Goal: Task Accomplishment & Management: Complete application form

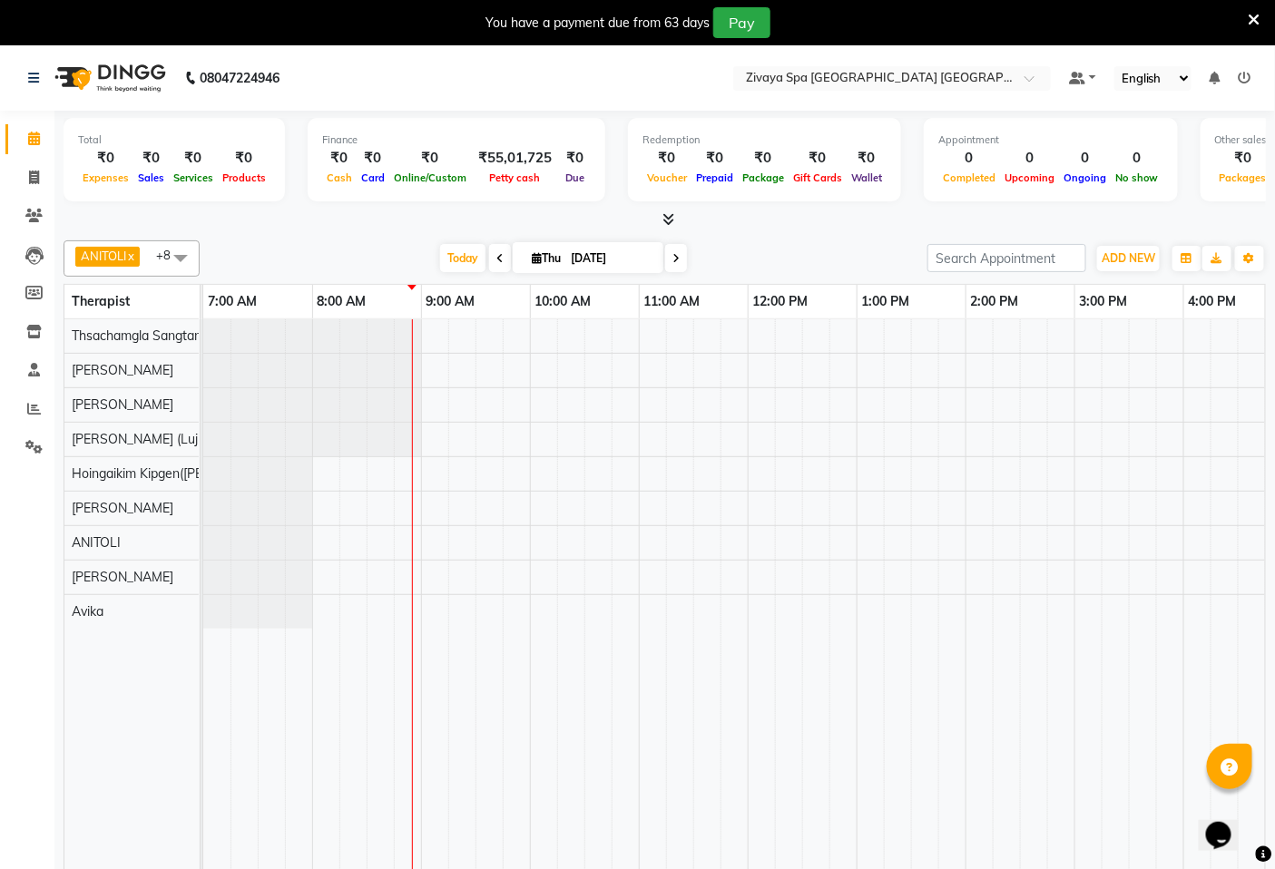
click at [501, 395] on div at bounding box center [1074, 607] width 1742 height 576
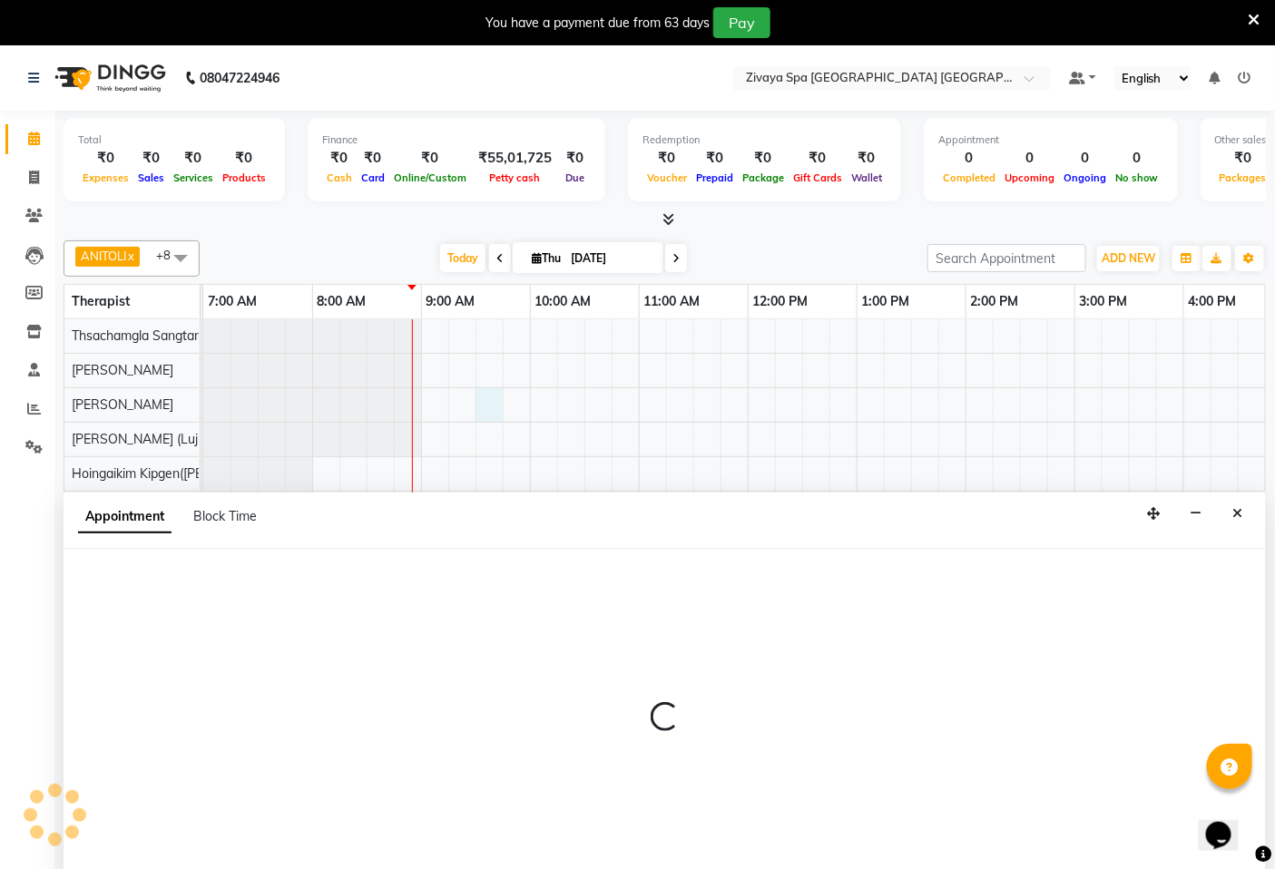
select select "49491"
select select "570"
select select "tentative"
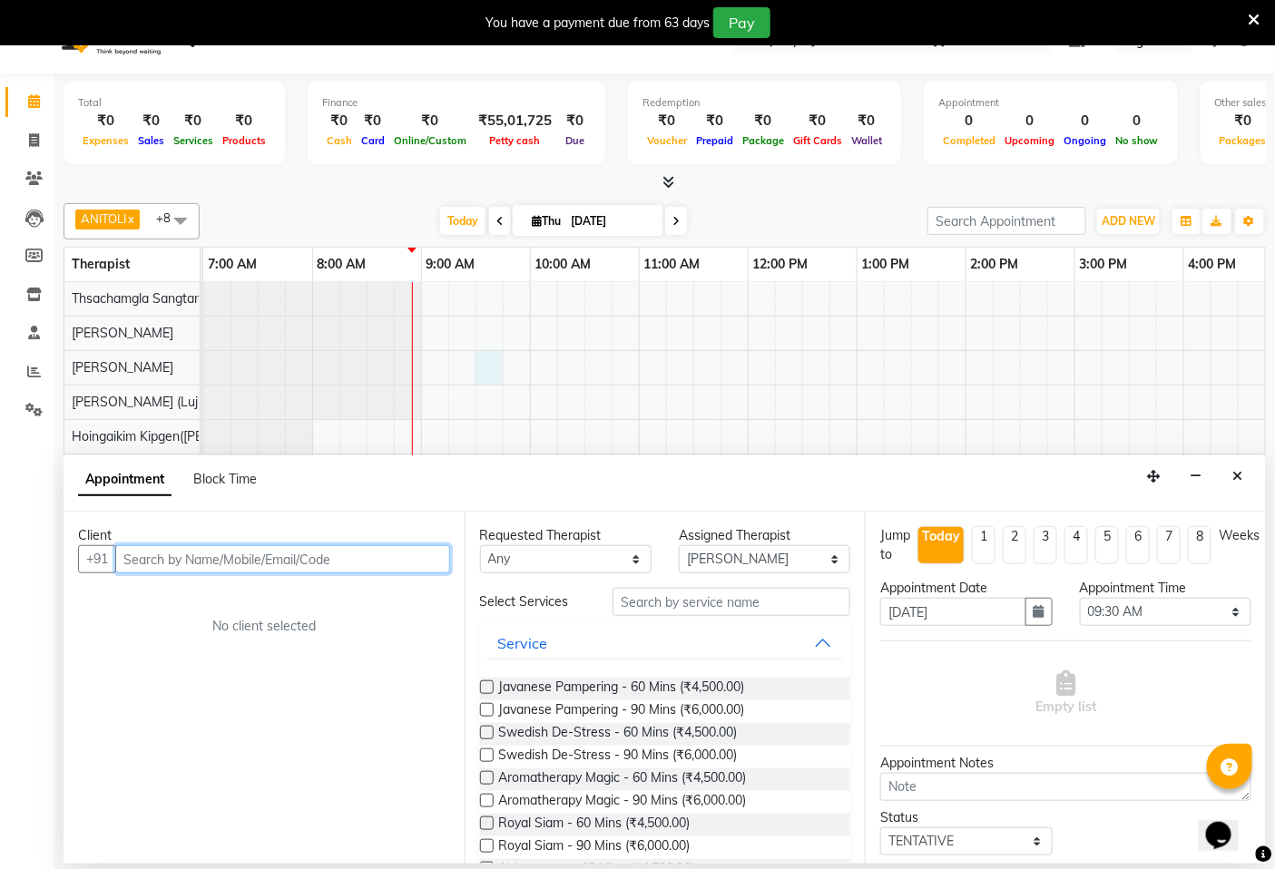
scroll to position [45, 0]
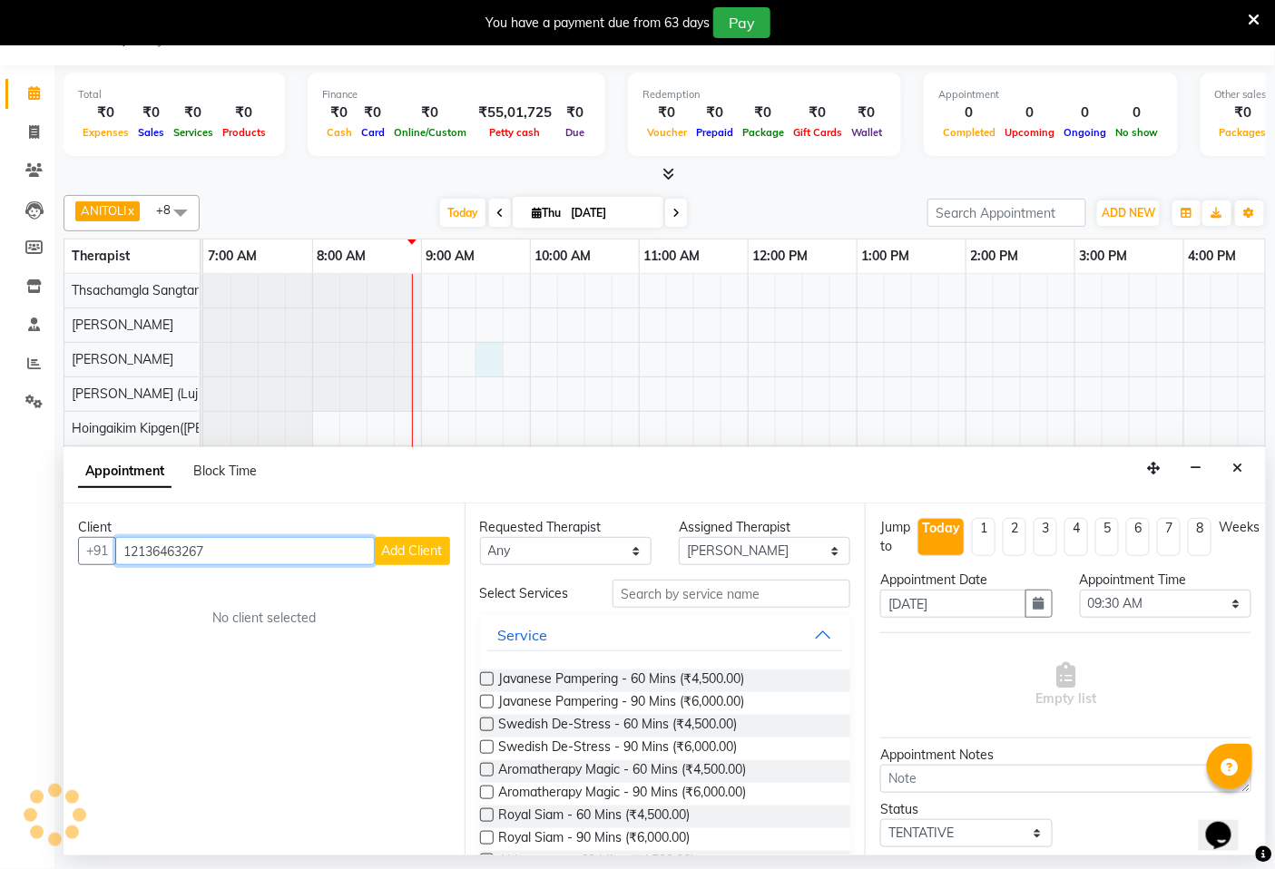
type input "12136463267"
click at [428, 542] on span "Add Client" at bounding box center [412, 550] width 61 height 16
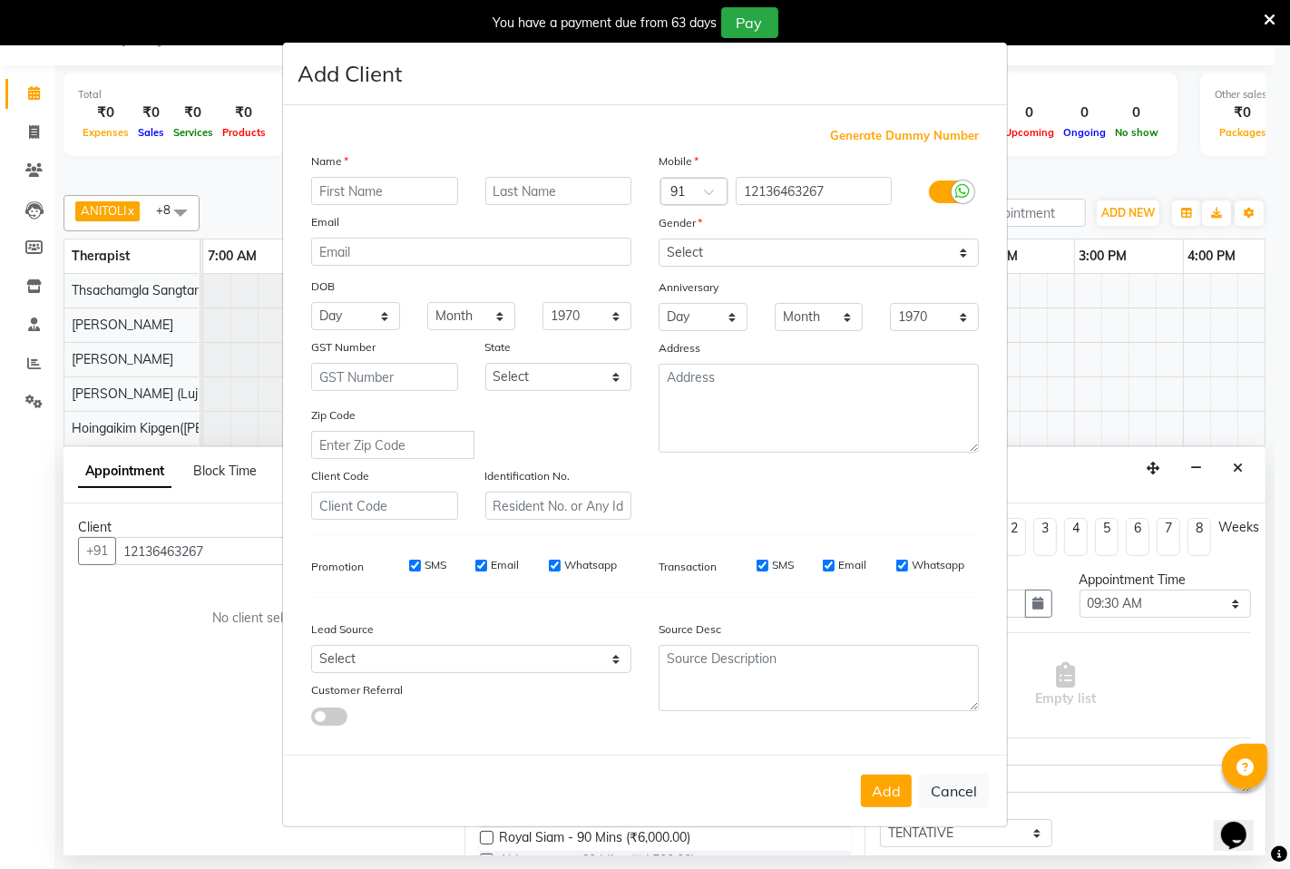
click at [352, 181] on input "text" at bounding box center [384, 191] width 147 height 28
type input "nywm"
drag, startPoint x: 929, startPoint y: 138, endPoint x: 931, endPoint y: 98, distance: 40.0
click at [928, 132] on span "Generate Dummy Number" at bounding box center [904, 136] width 149 height 18
type input "1284800000048"
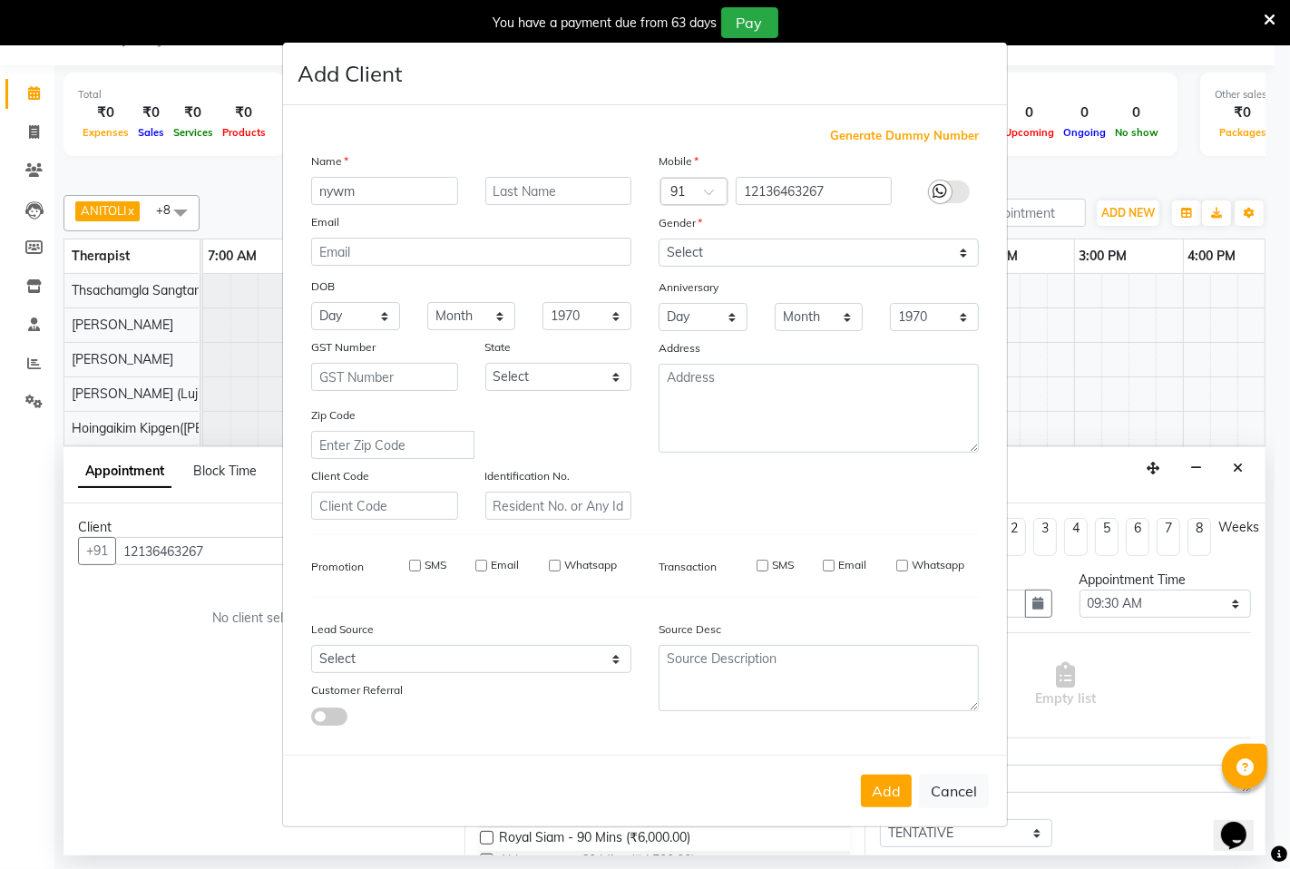
checkbox input "false"
click at [942, 129] on span "Generate Dummy Number" at bounding box center [904, 136] width 149 height 18
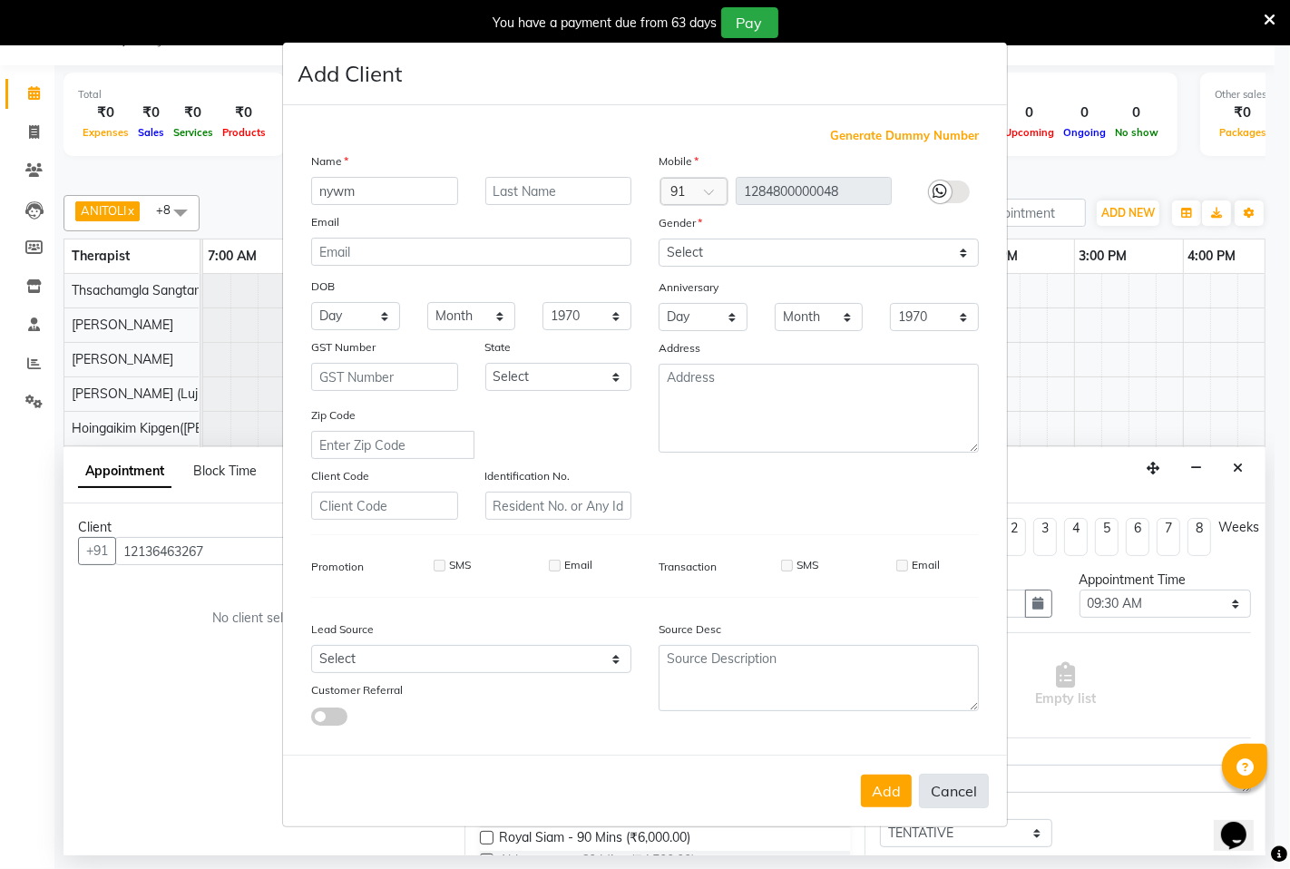
click at [973, 790] on button "Cancel" at bounding box center [954, 791] width 70 height 34
select select
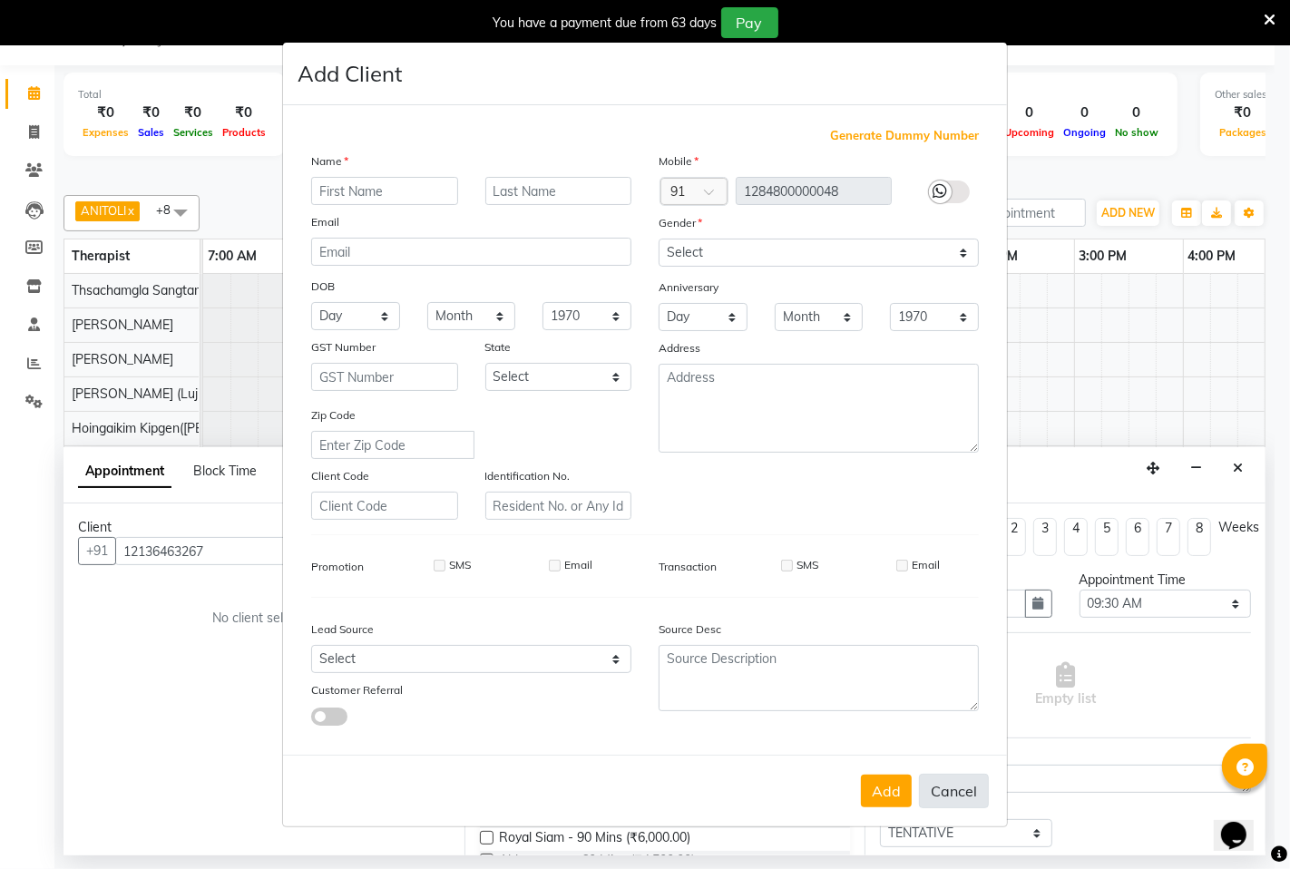
select select
checkbox input "false"
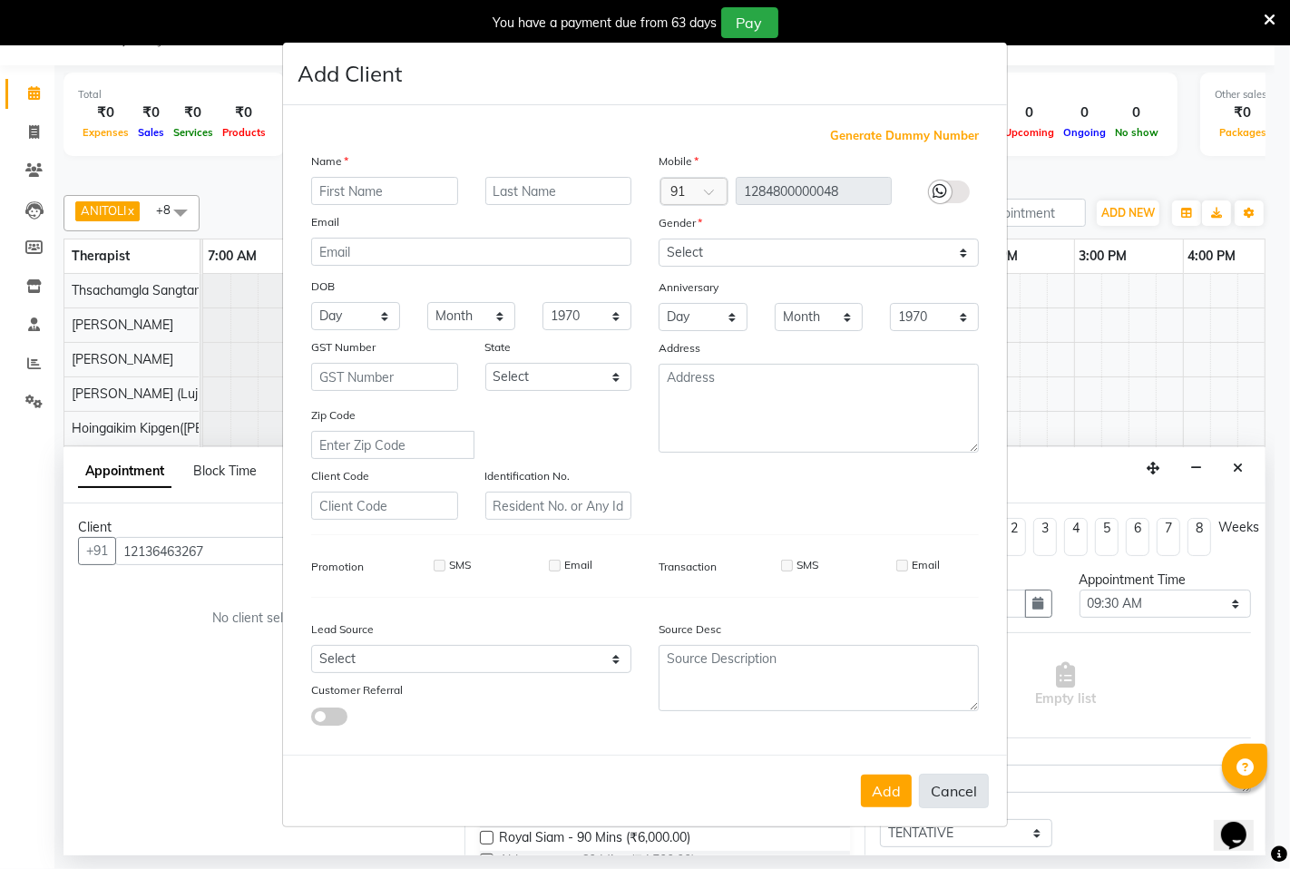
checkbox input "false"
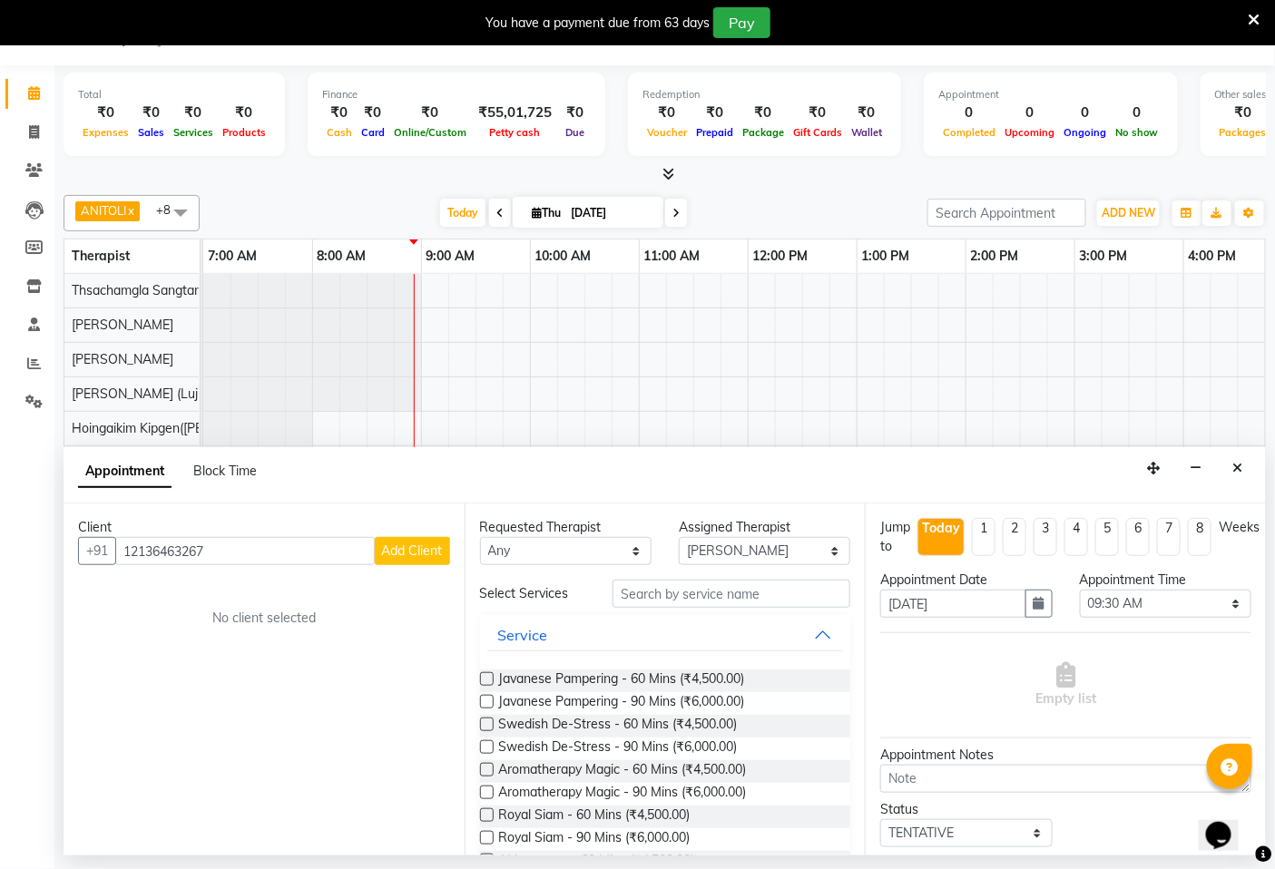
click at [445, 544] on button "Add Client" at bounding box center [412, 551] width 75 height 28
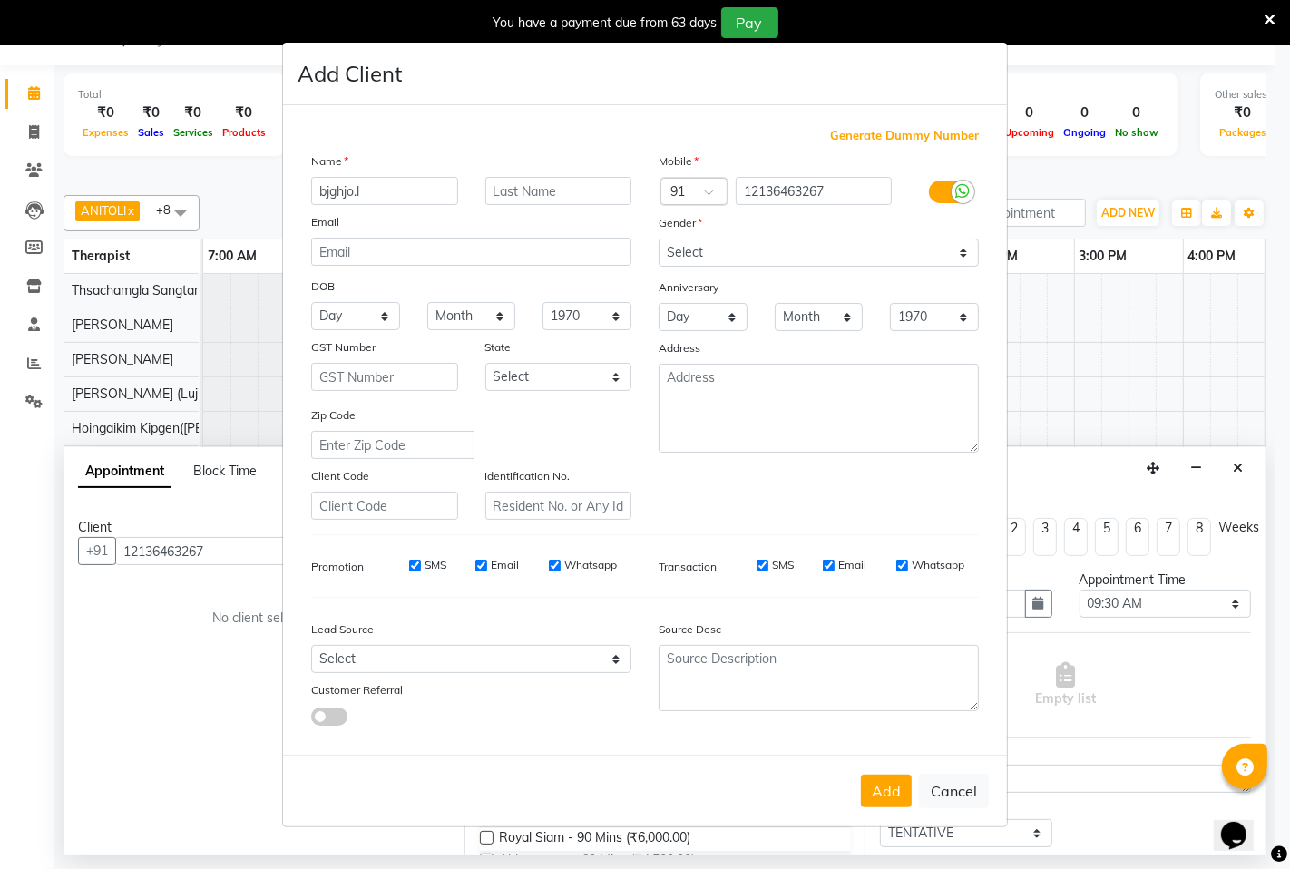
type input "bjghjo.l"
click at [918, 137] on span "Generate Dummy Number" at bounding box center [904, 136] width 149 height 18
type input "1284800000048"
checkbox input "false"
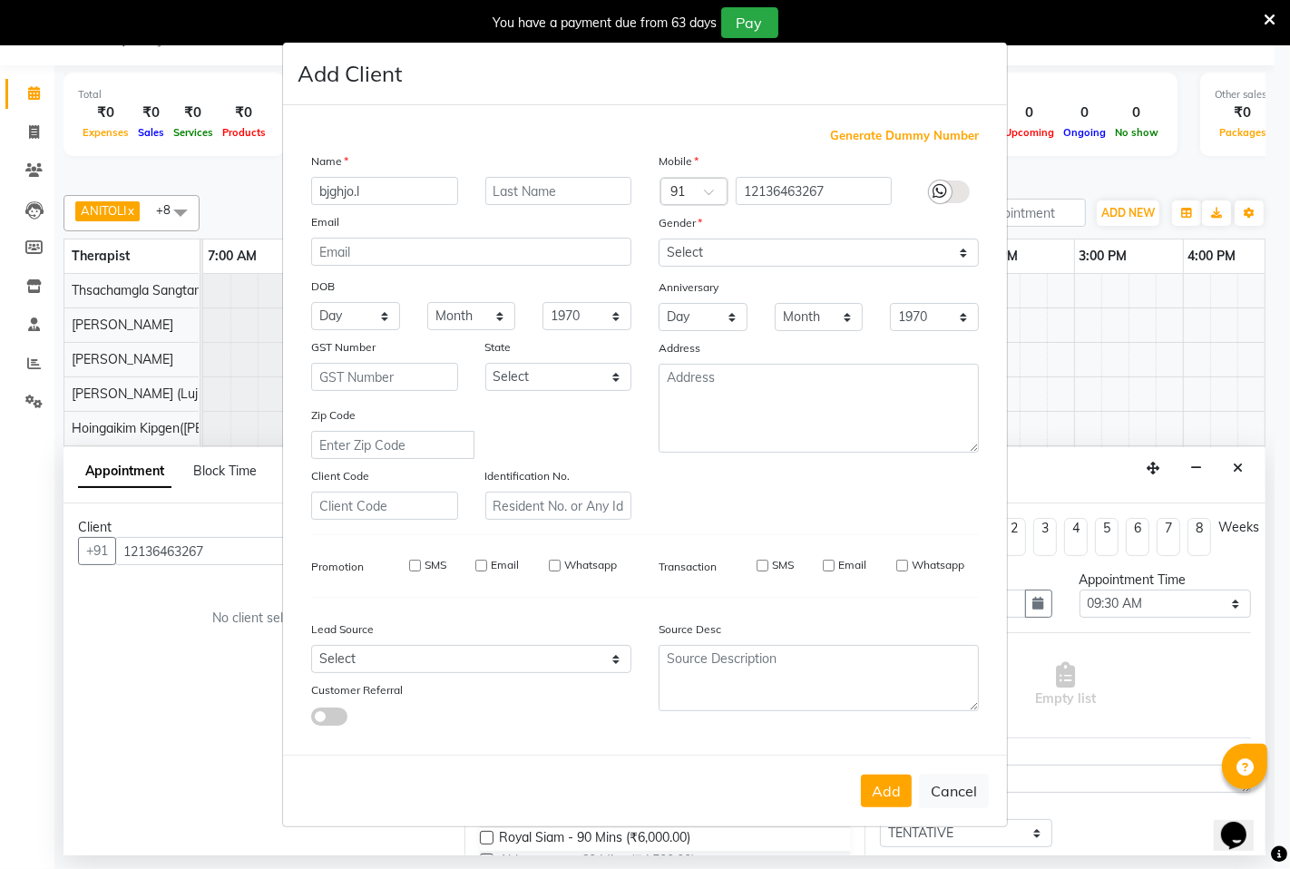
checkbox input "false"
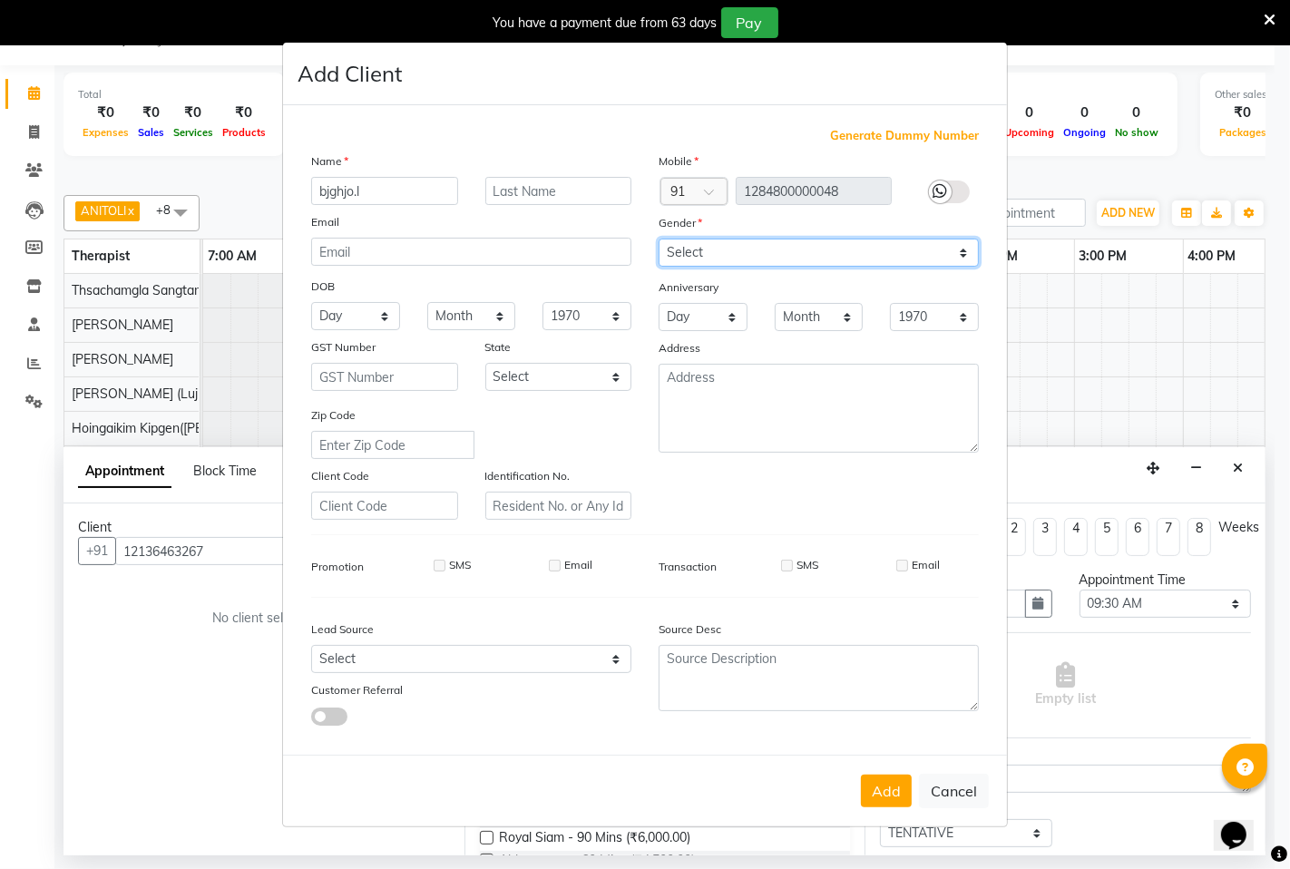
click at [818, 251] on select "Select [DEMOGRAPHIC_DATA] [DEMOGRAPHIC_DATA] Other Prefer Not To Say" at bounding box center [819, 253] width 320 height 28
select select "[DEMOGRAPHIC_DATA]"
click at [659, 239] on select "Select [DEMOGRAPHIC_DATA] [DEMOGRAPHIC_DATA] Other Prefer Not To Say" at bounding box center [819, 253] width 320 height 28
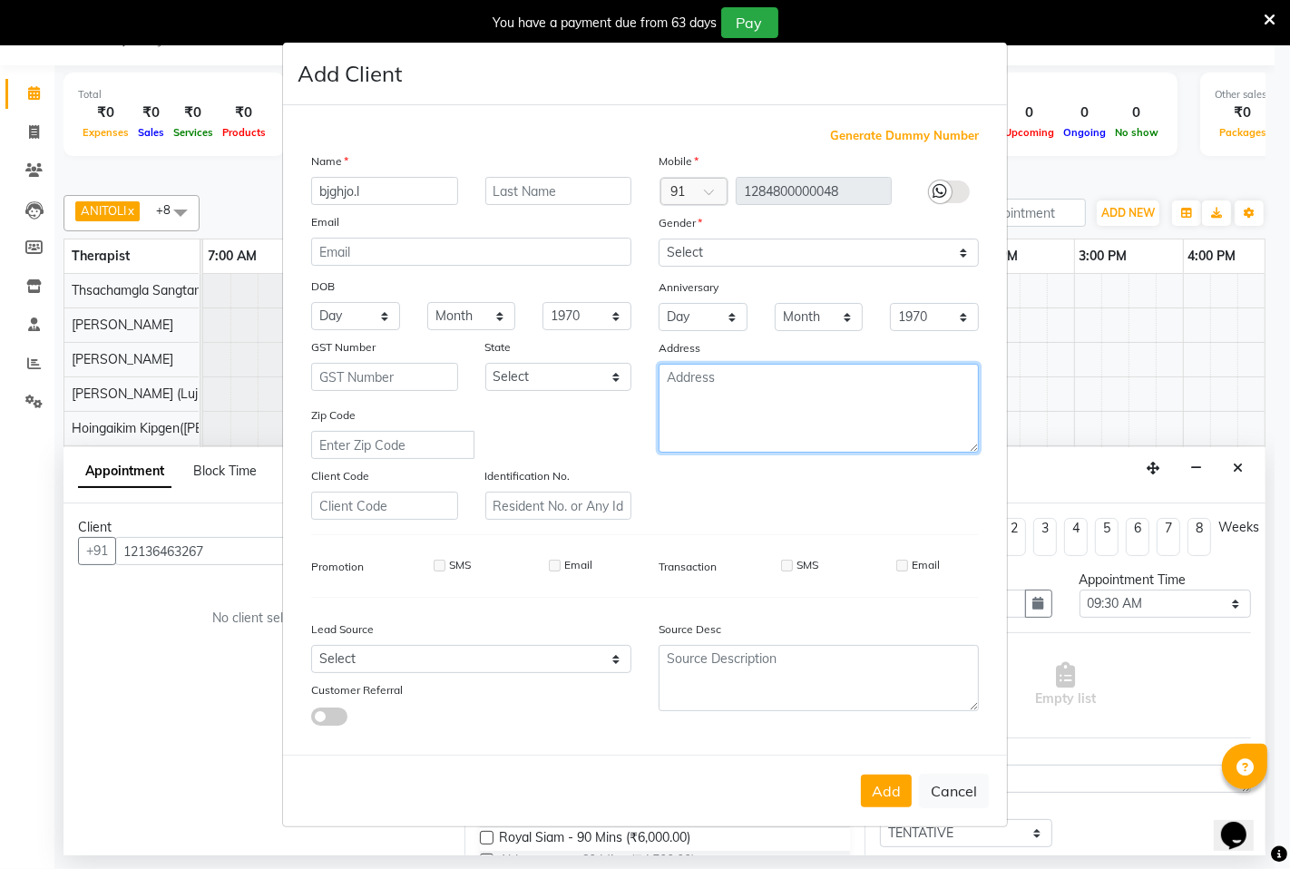
click at [896, 396] on textarea at bounding box center [819, 408] width 320 height 89
click at [956, 785] on button "Cancel" at bounding box center [954, 791] width 70 height 34
select select
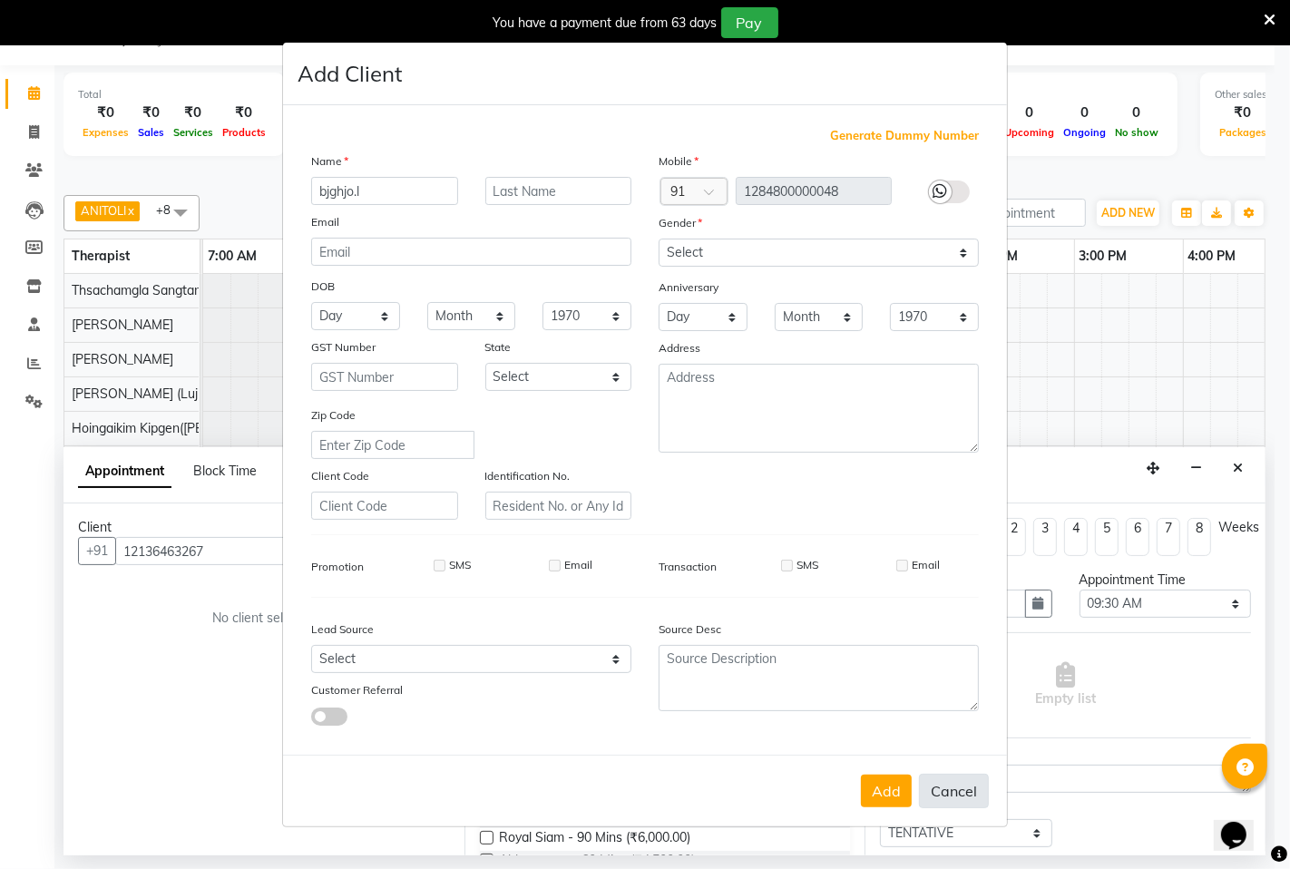
select select
checkbox input "false"
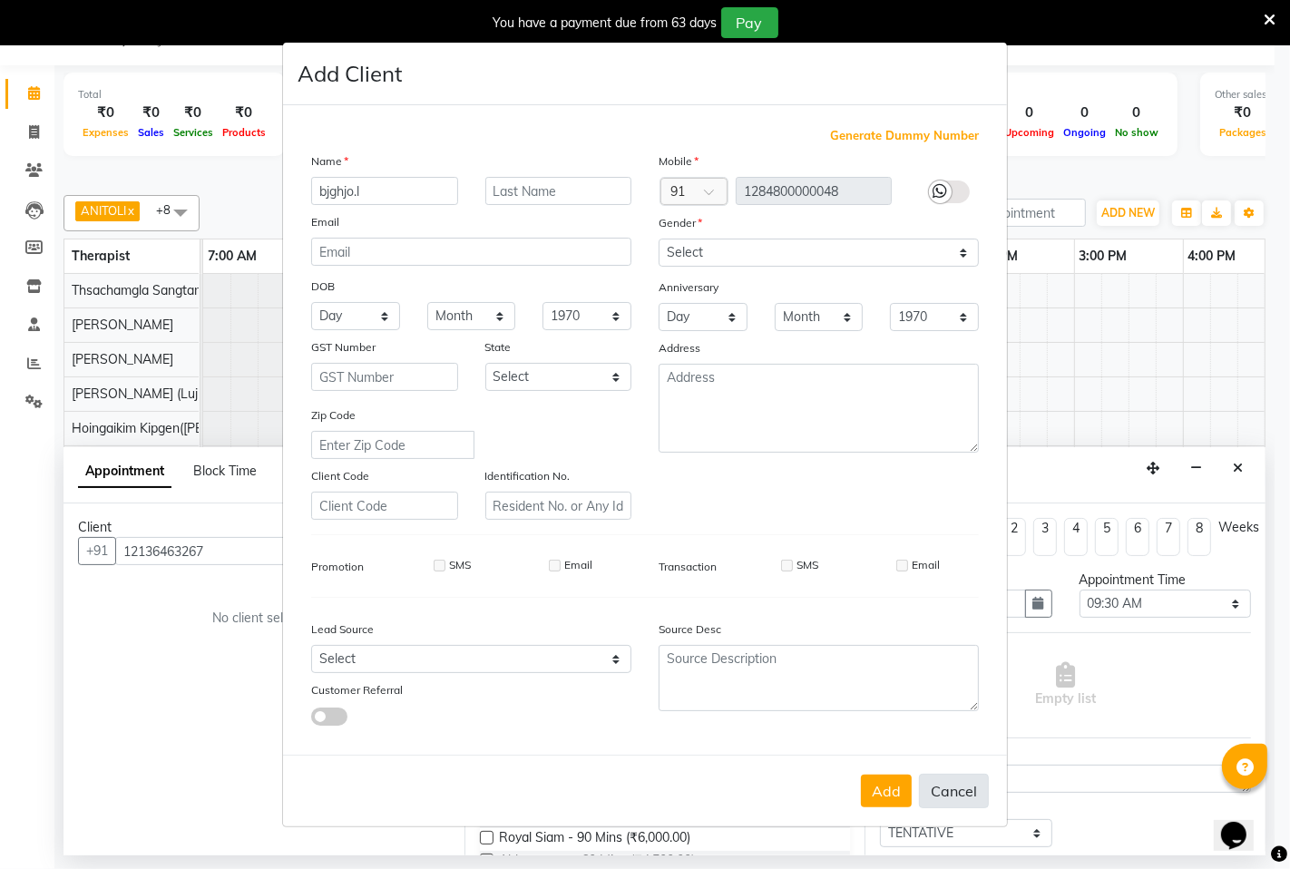
checkbox input "false"
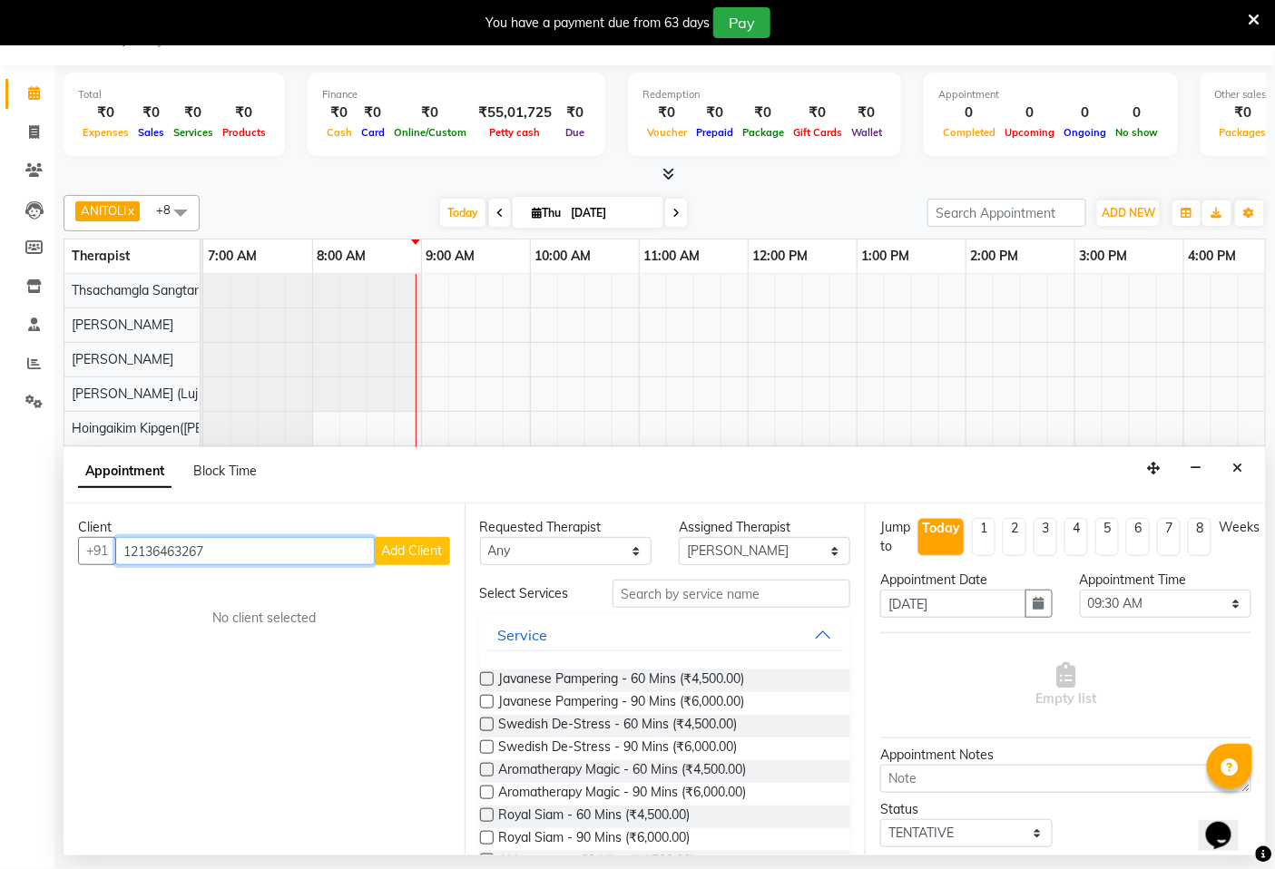
click at [255, 551] on input "12136463267" at bounding box center [244, 551] width 259 height 28
click at [383, 540] on button "Add Client" at bounding box center [412, 551] width 75 height 28
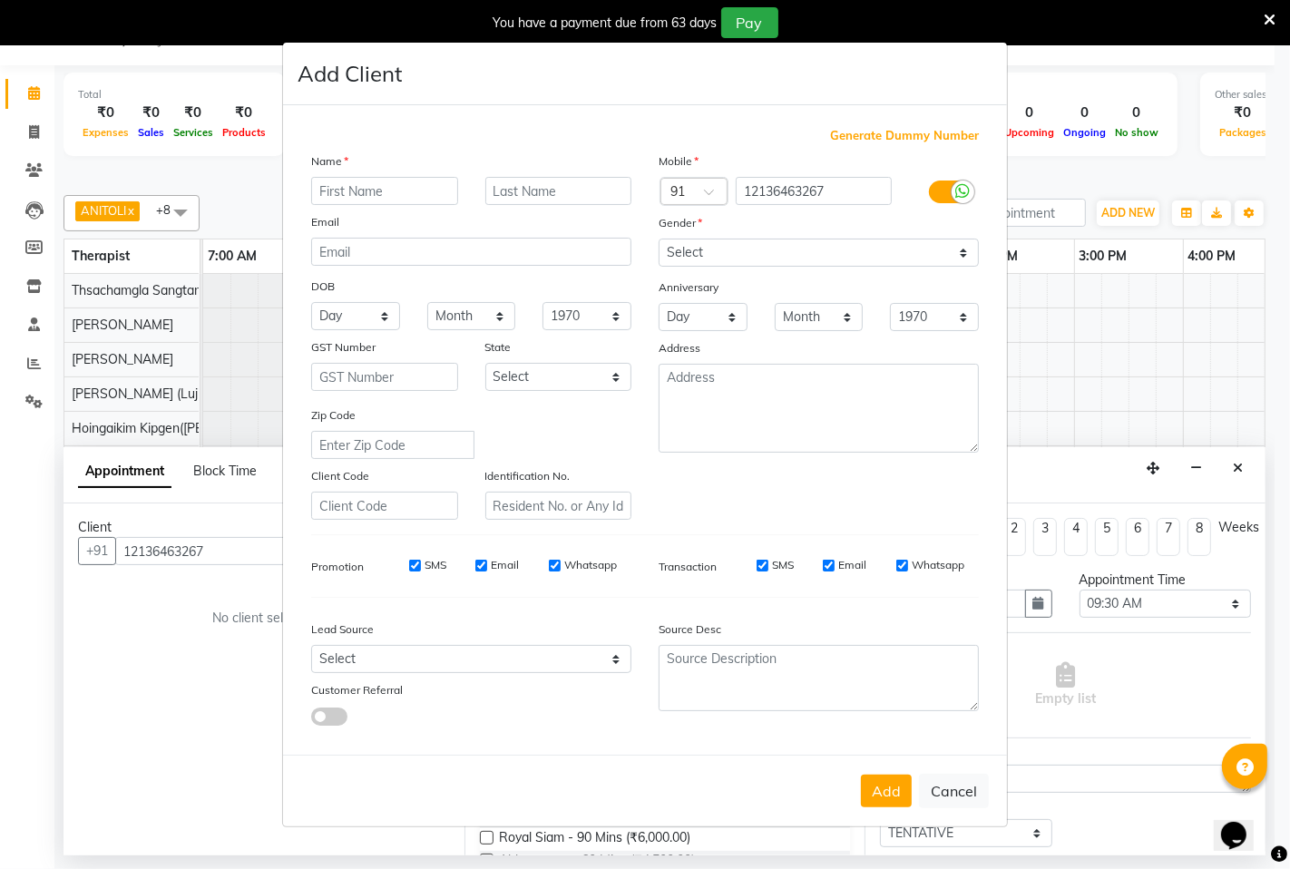
click at [922, 130] on span "Generate Dummy Number" at bounding box center [904, 136] width 149 height 18
type input "1284800000048"
checkbox input "false"
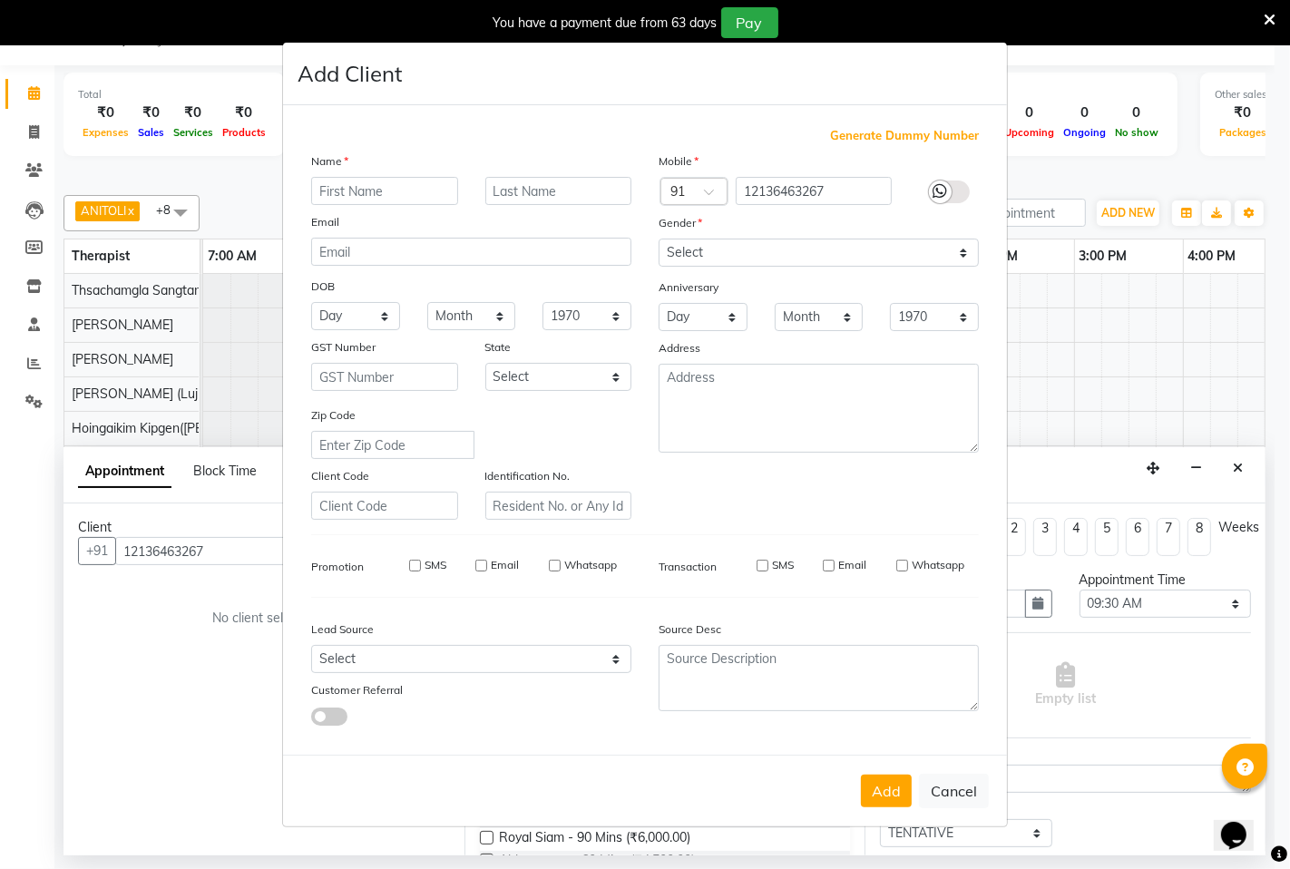
checkbox input "false"
click at [884, 801] on button "Add" at bounding box center [886, 791] width 51 height 33
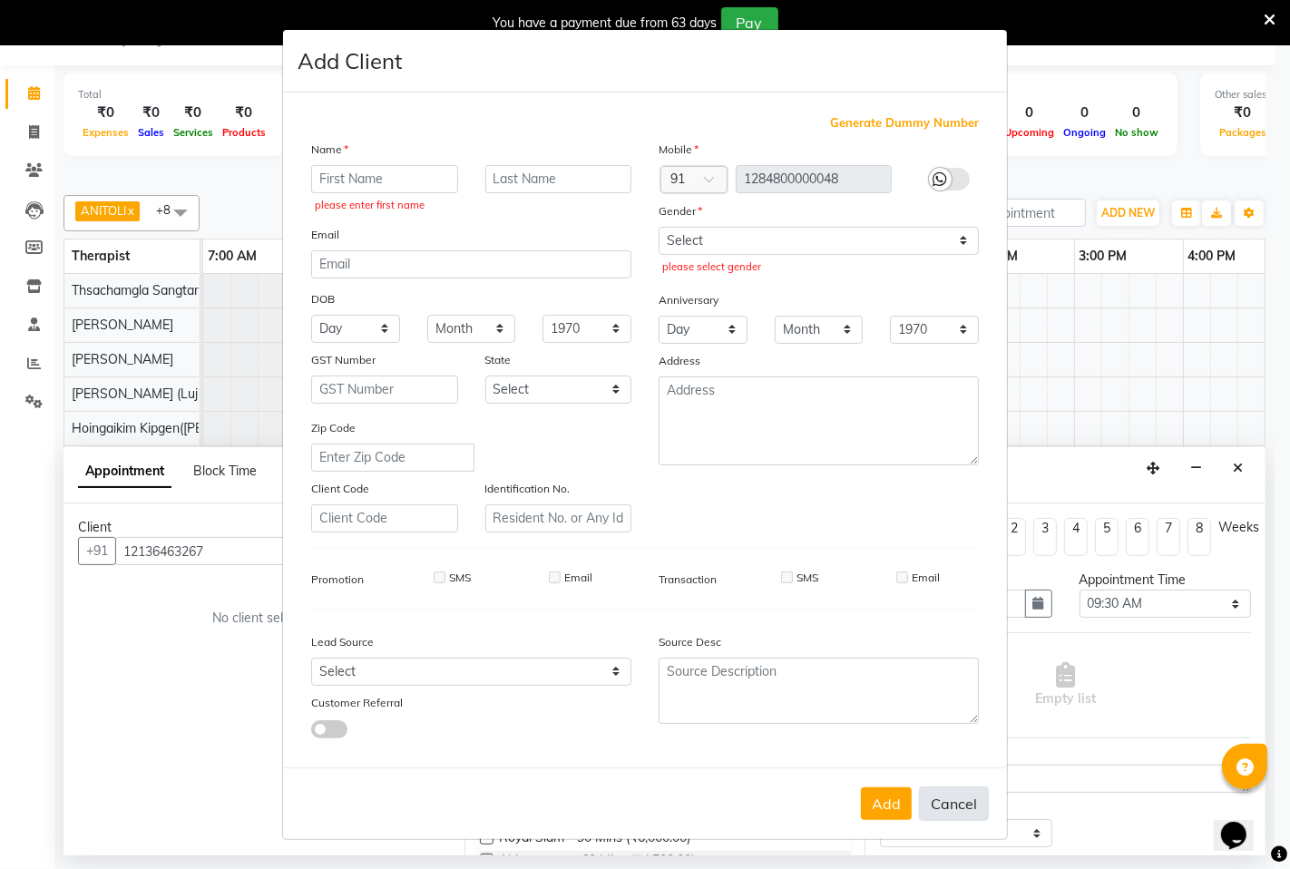
click at [969, 793] on button "Cancel" at bounding box center [954, 804] width 70 height 34
select select
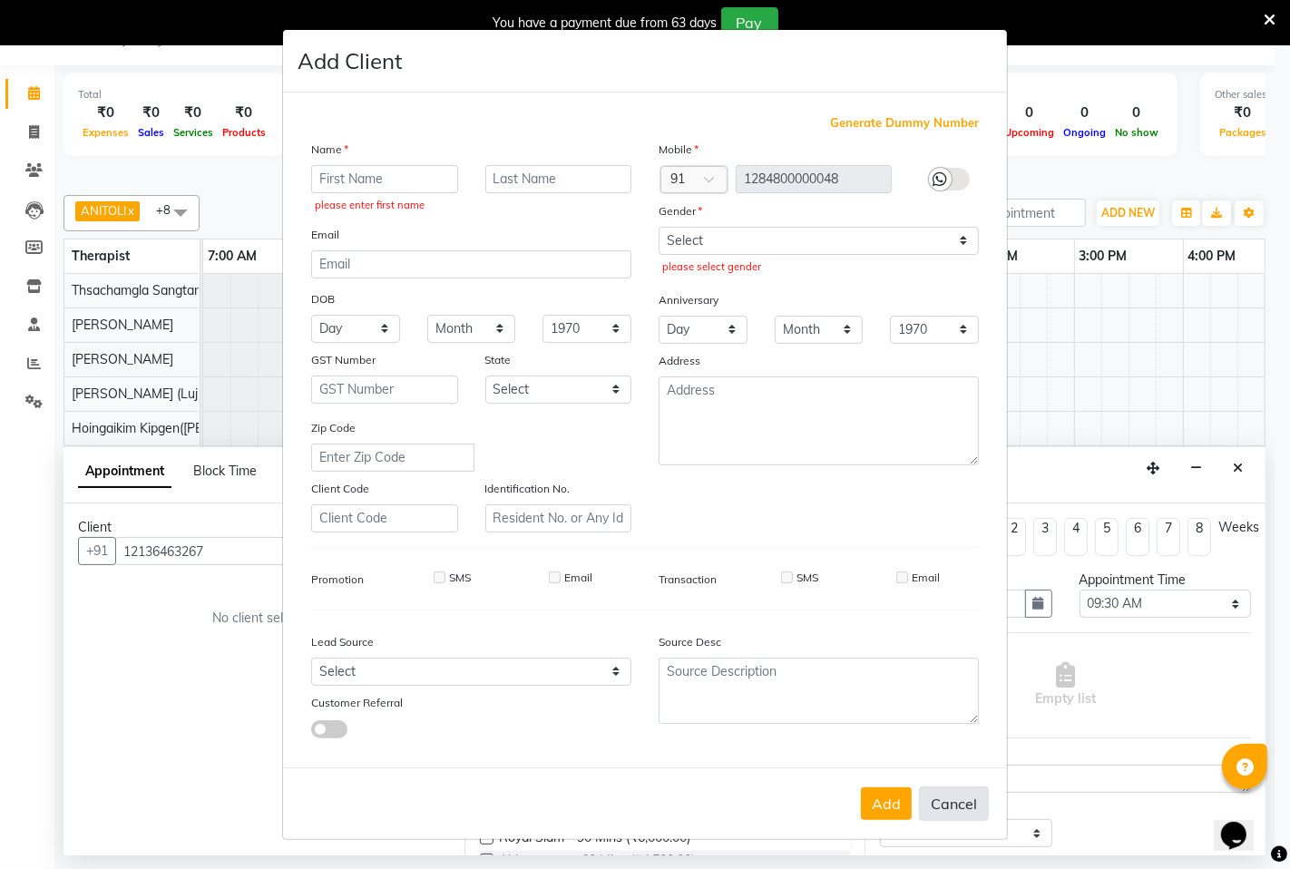
select select
checkbox input "false"
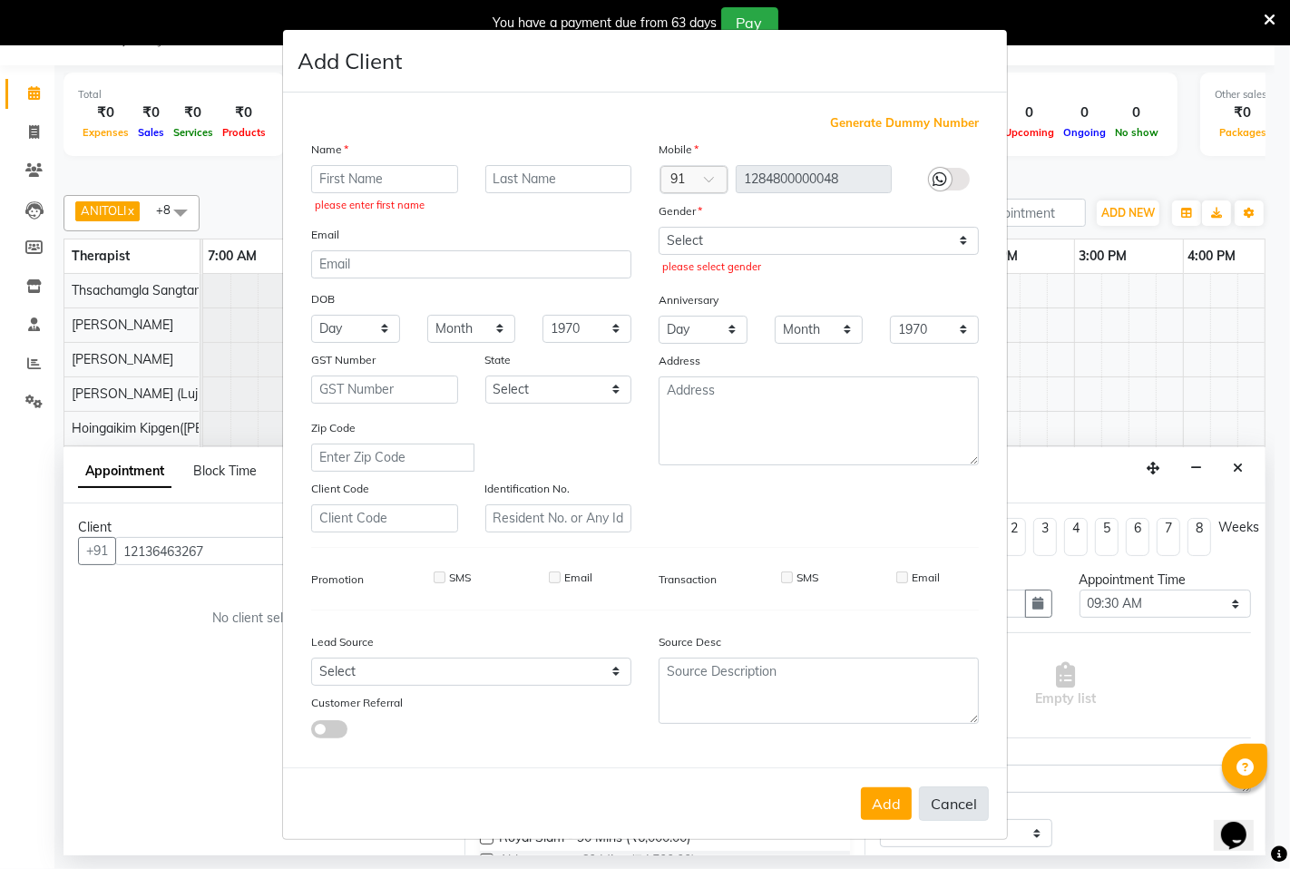
checkbox input "false"
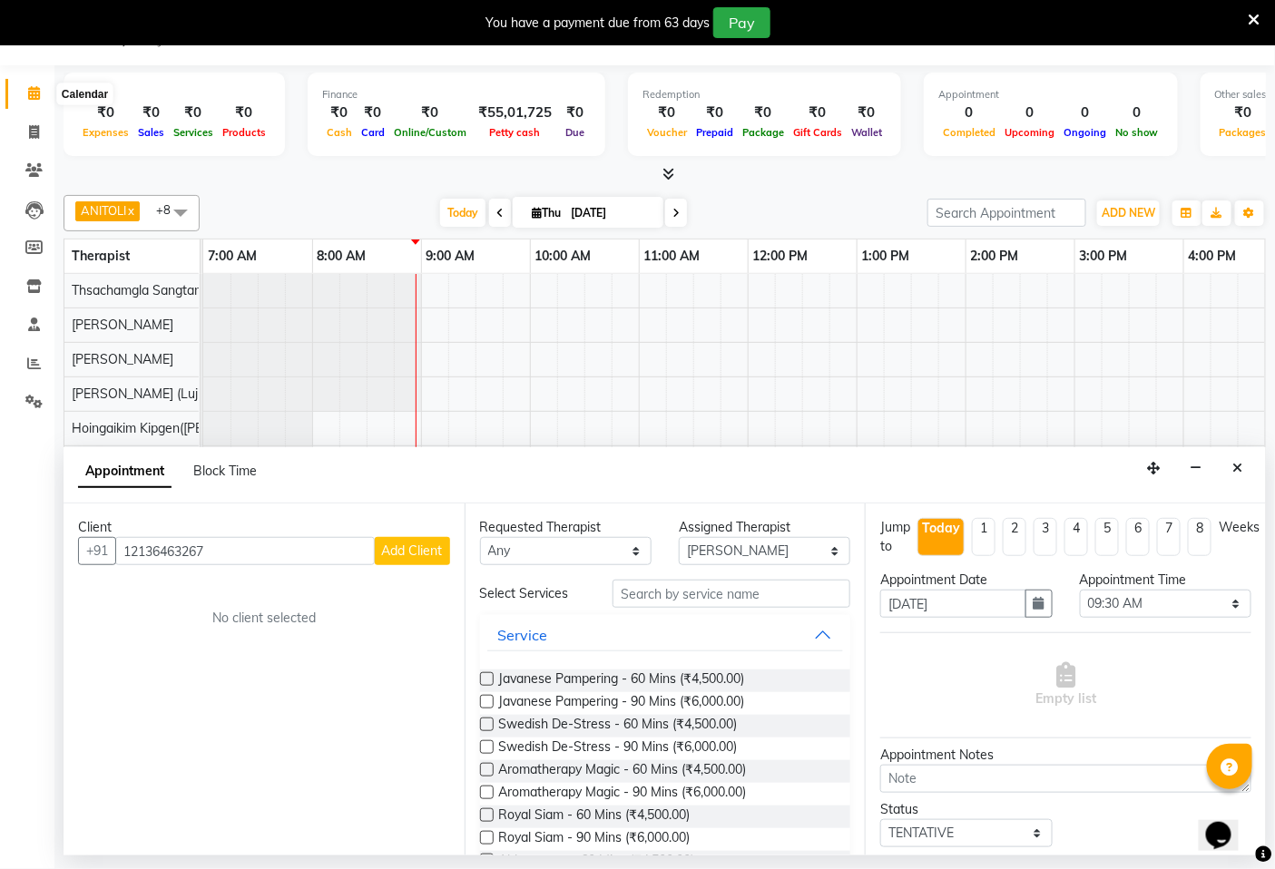
click at [29, 89] on icon at bounding box center [34, 93] width 12 height 14
click at [1241, 460] on button "Close" at bounding box center [1238, 468] width 26 height 28
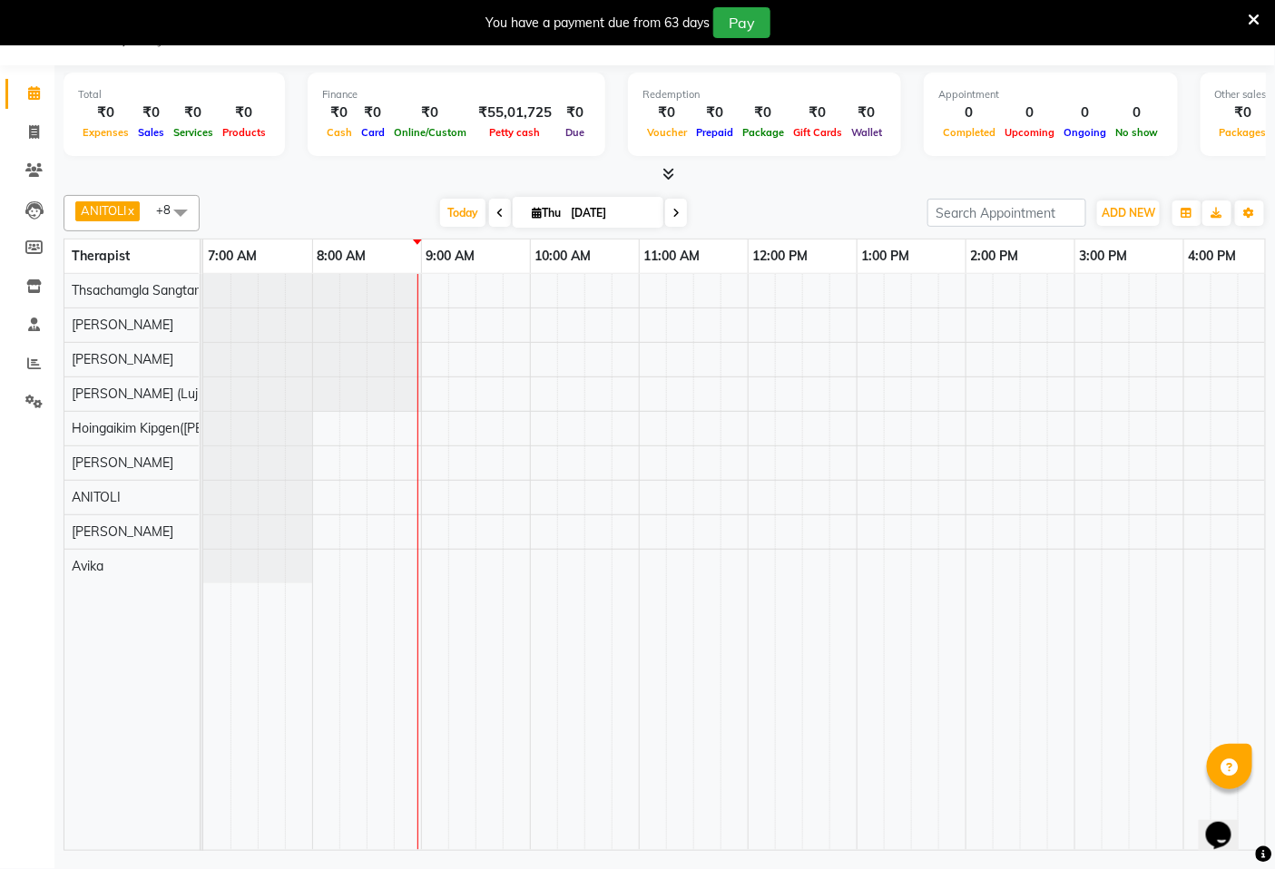
click at [1248, 23] on icon at bounding box center [1254, 20] width 12 height 16
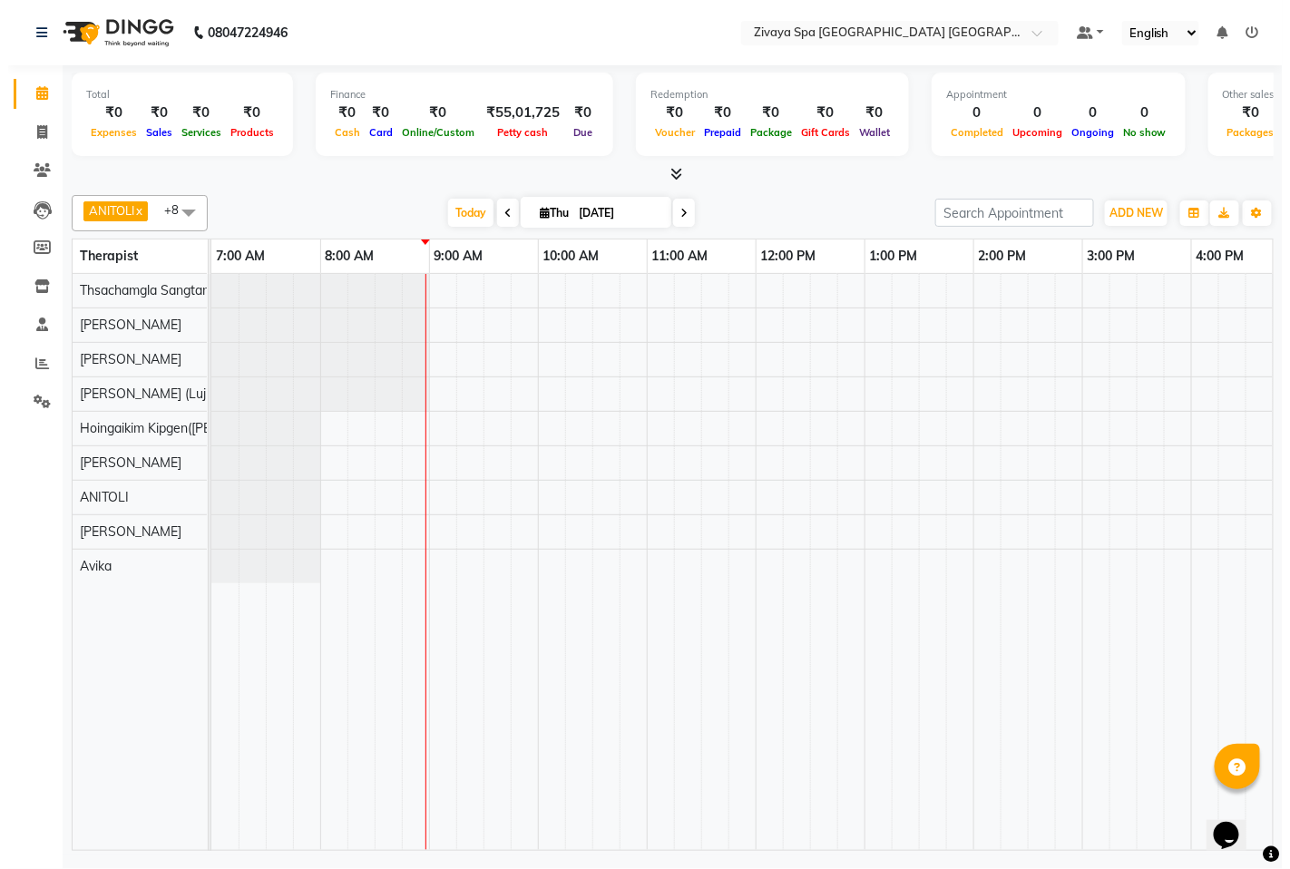
scroll to position [0, 0]
